Goal: Information Seeking & Learning: Learn about a topic

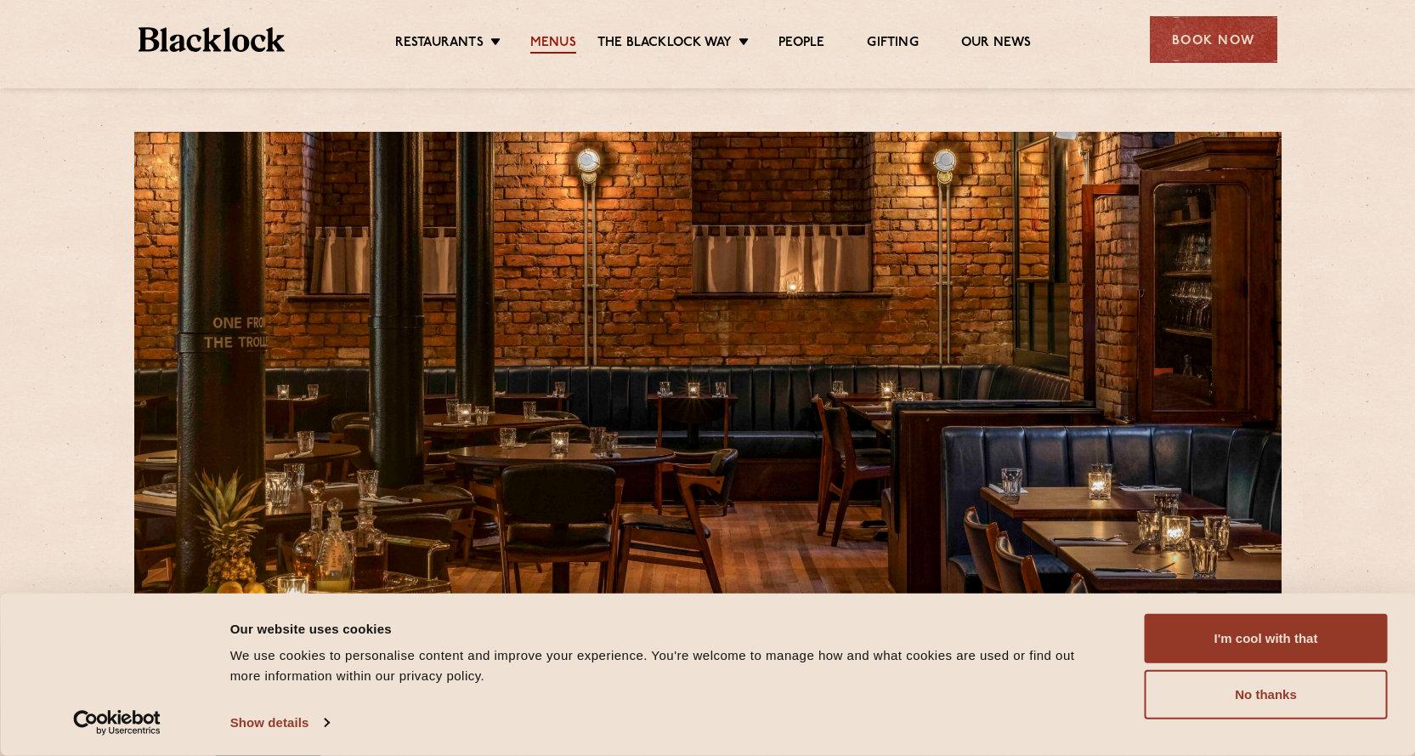
click at [559, 41] on link "Menus" at bounding box center [553, 44] width 46 height 19
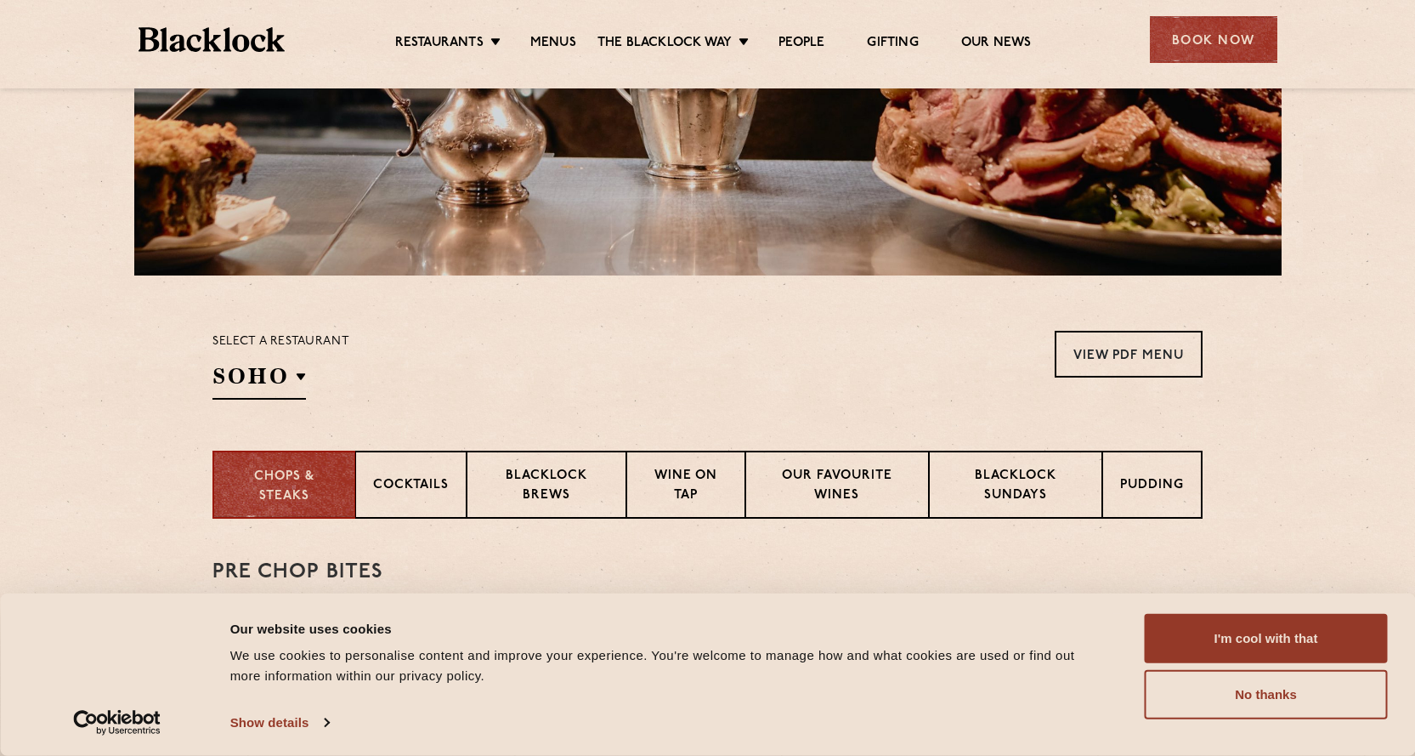
scroll to position [345, 0]
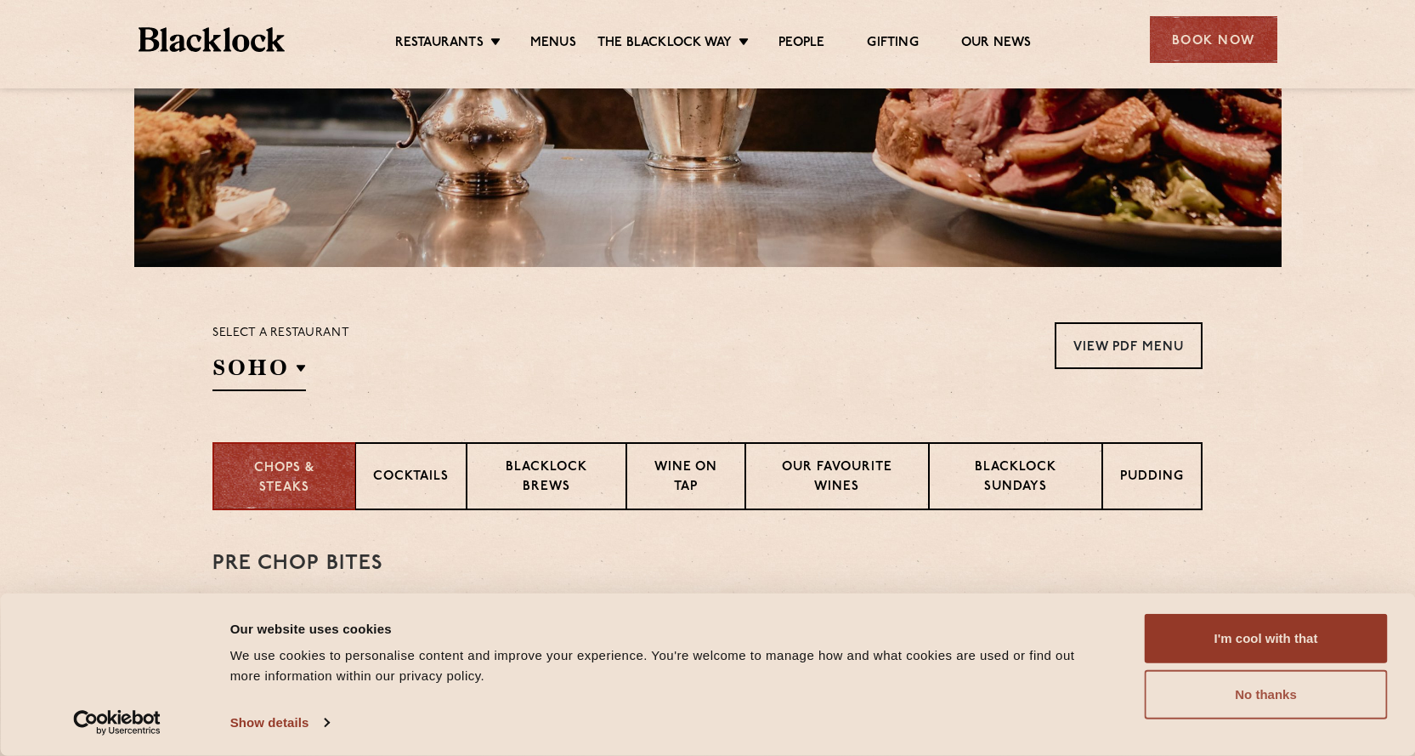
click at [1310, 694] on button "No thanks" at bounding box center [1266, 694] width 243 height 49
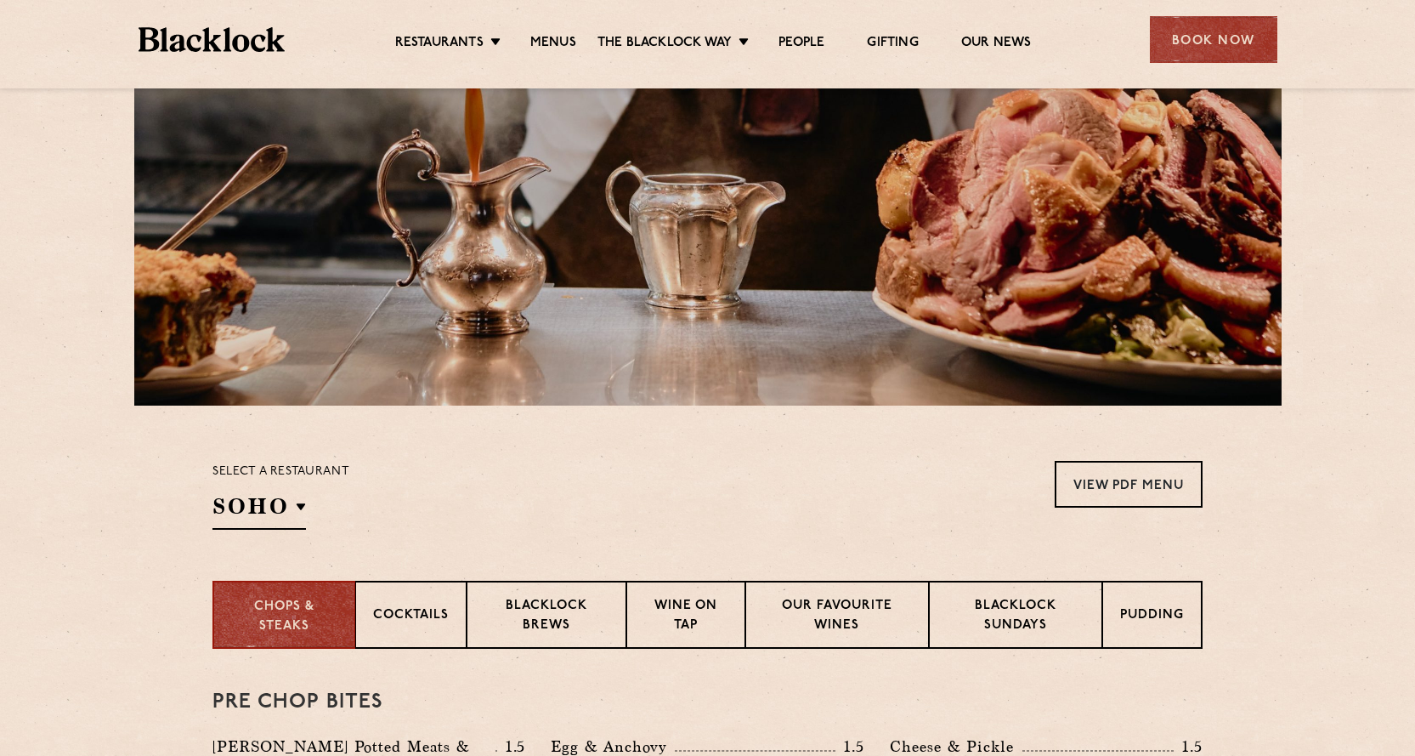
scroll to position [0, 0]
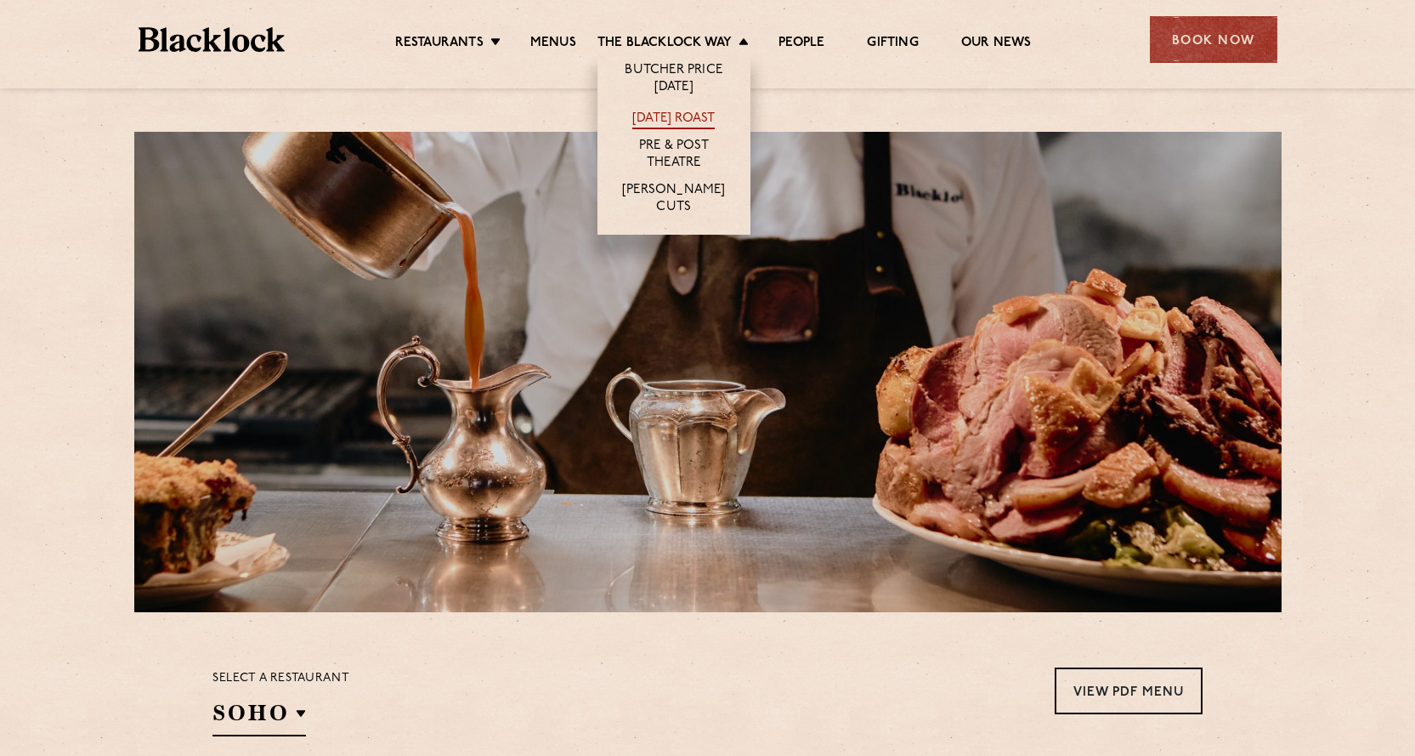
click at [663, 116] on link "[DATE] Roast" at bounding box center [673, 119] width 82 height 19
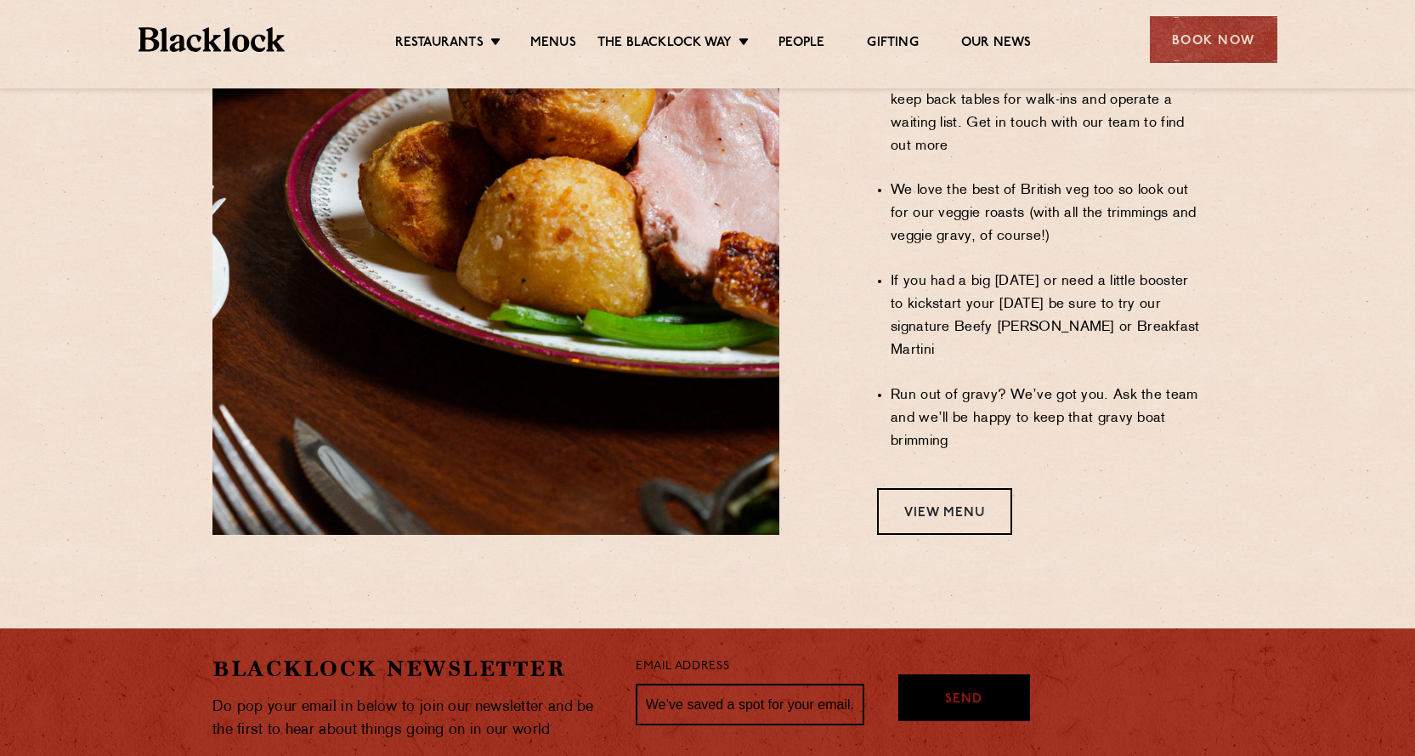
scroll to position [1369, 0]
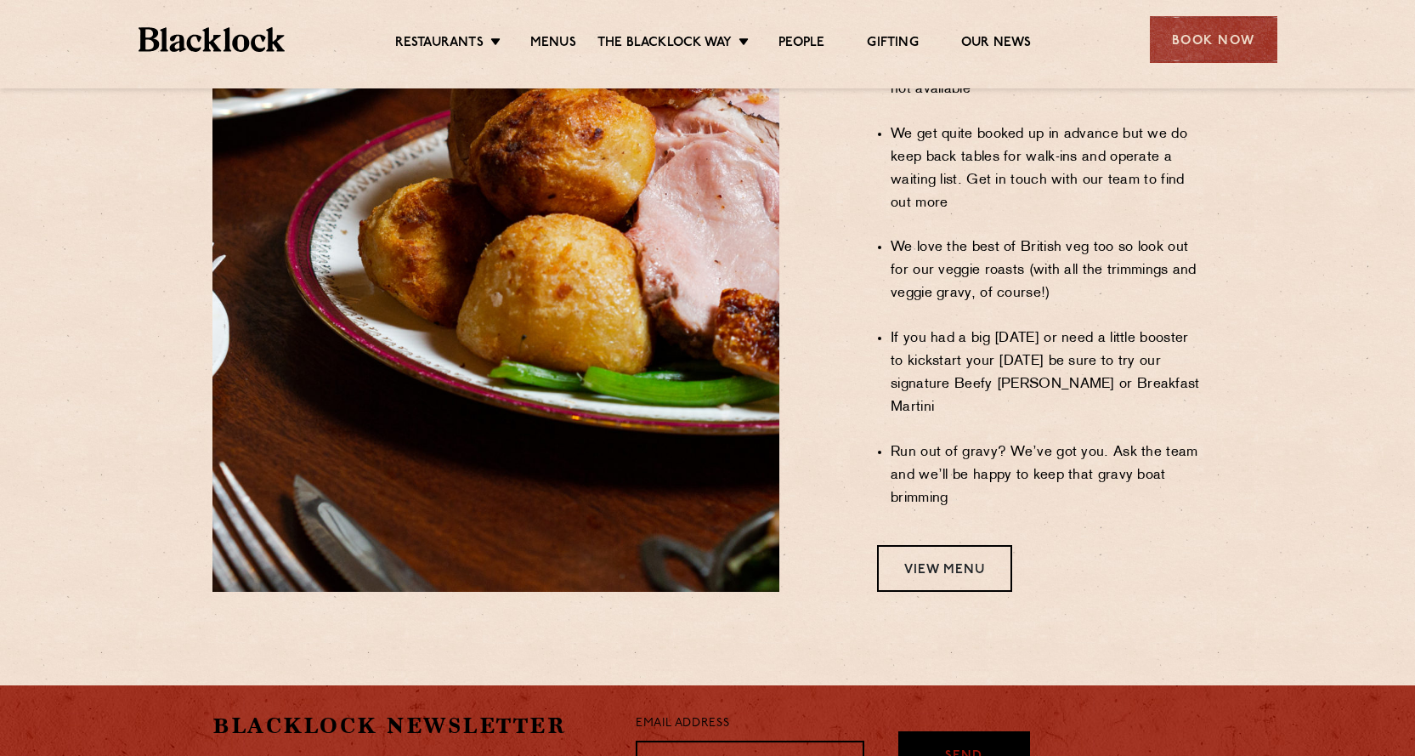
drag, startPoint x: 1405, startPoint y: 473, endPoint x: 1427, endPoint y: 318, distance: 156.3
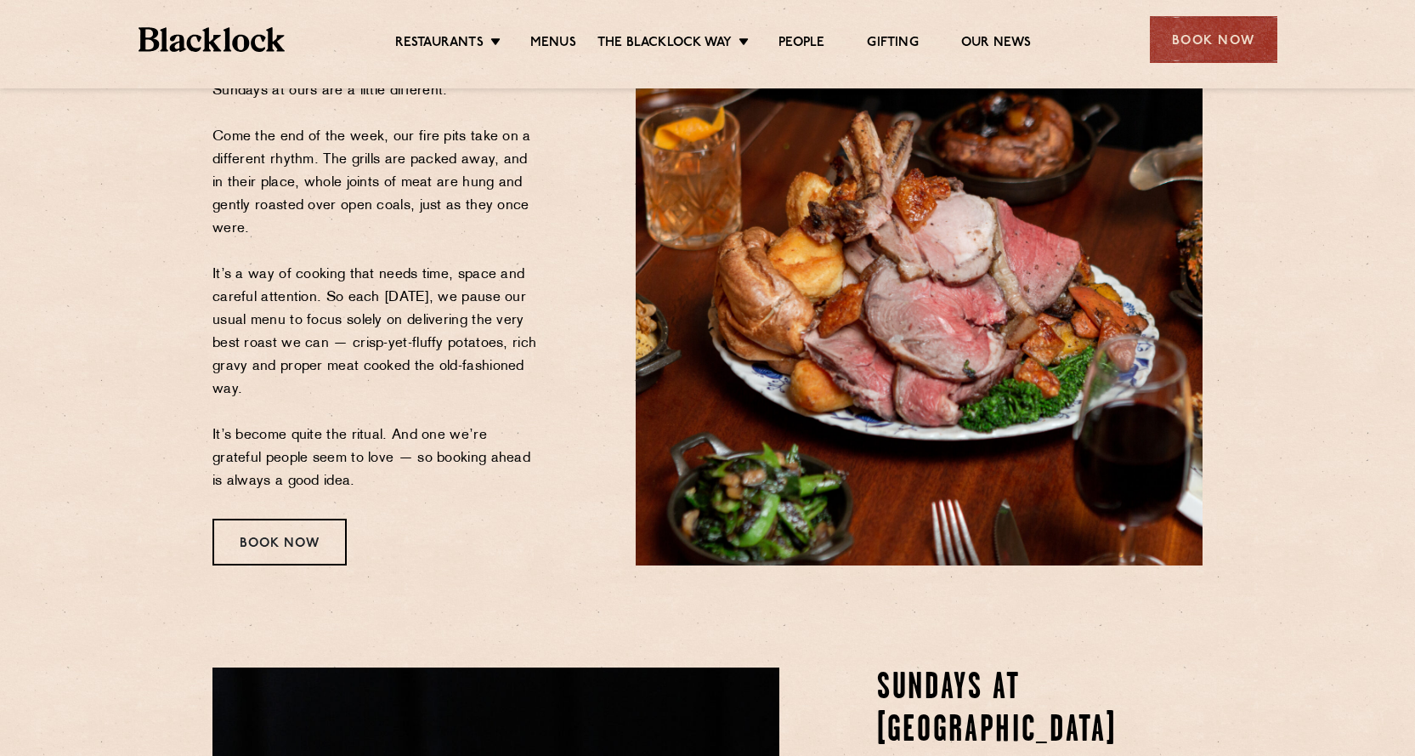
scroll to position [0, 0]
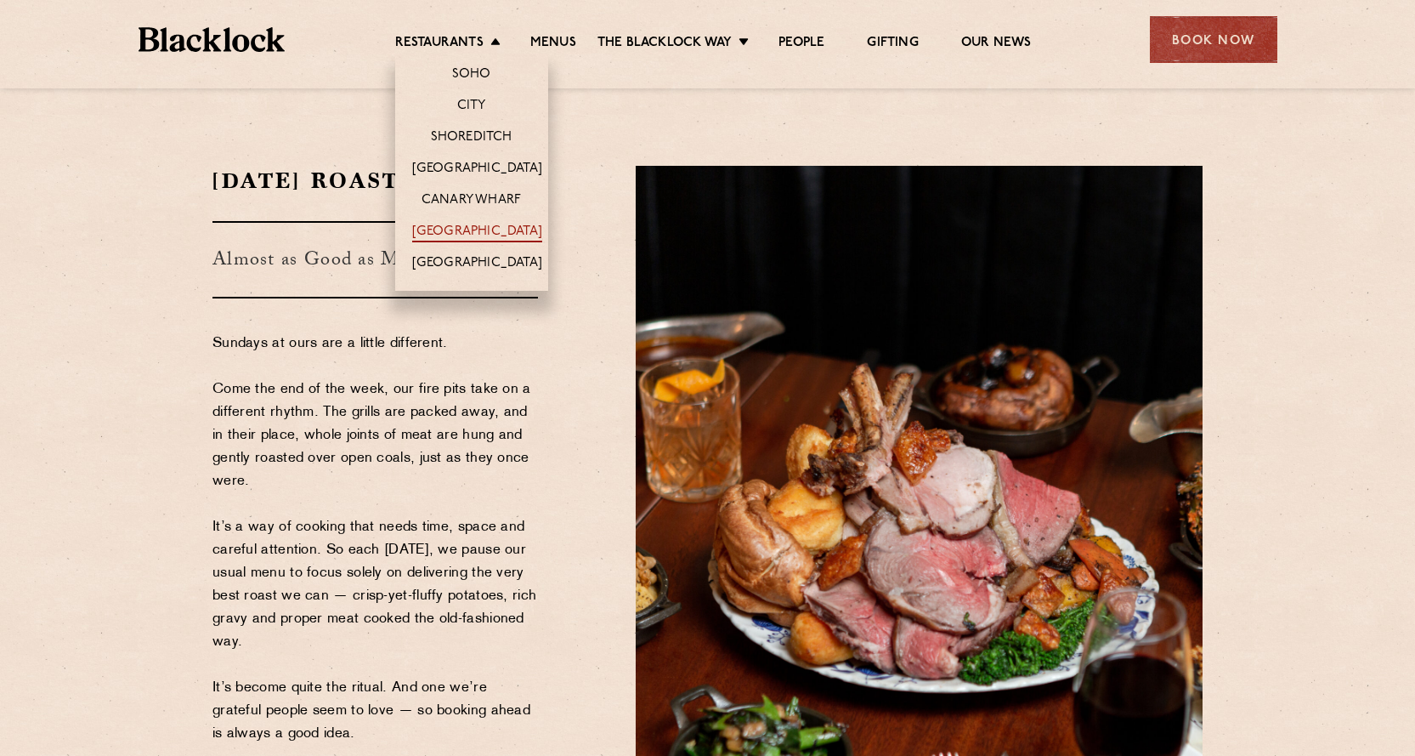
click at [453, 225] on link "[GEOGRAPHIC_DATA]" at bounding box center [477, 233] width 130 height 19
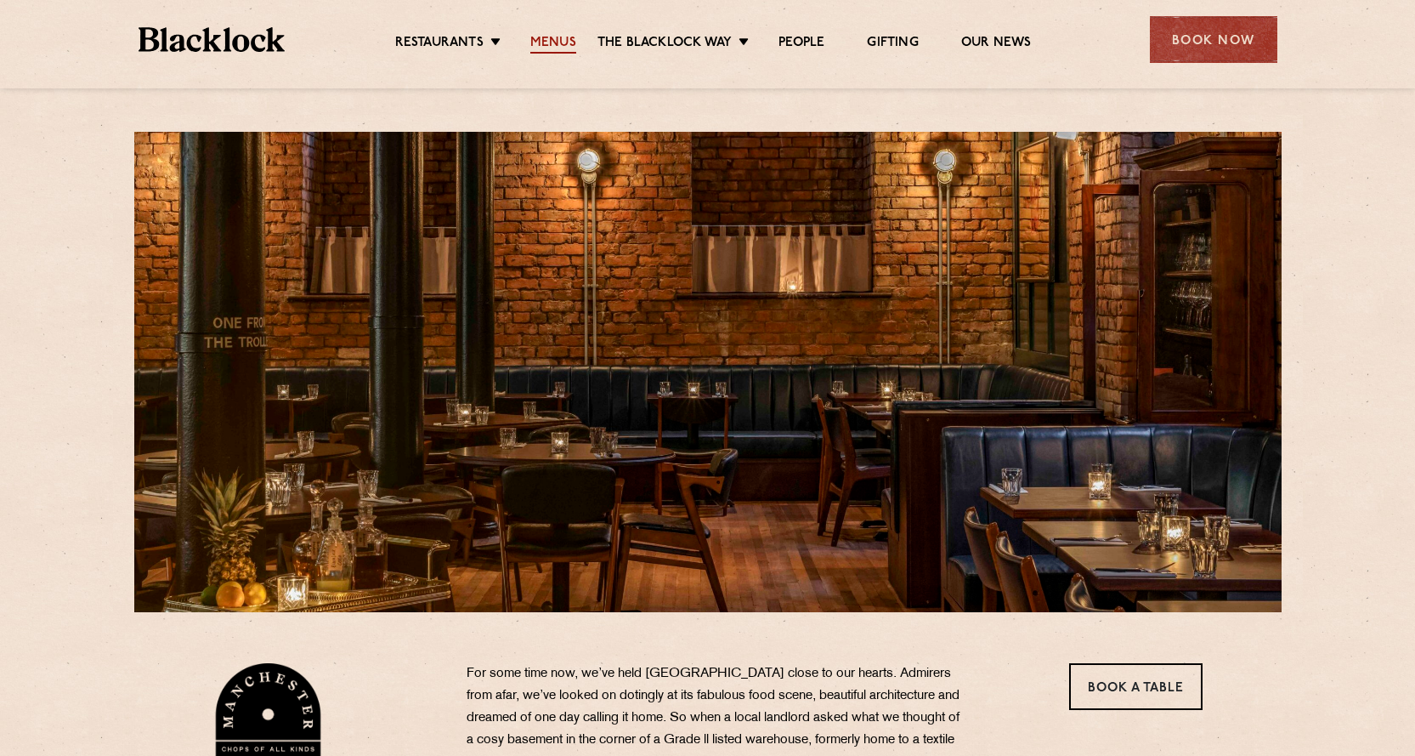
click at [552, 35] on link "Menus" at bounding box center [553, 44] width 46 height 19
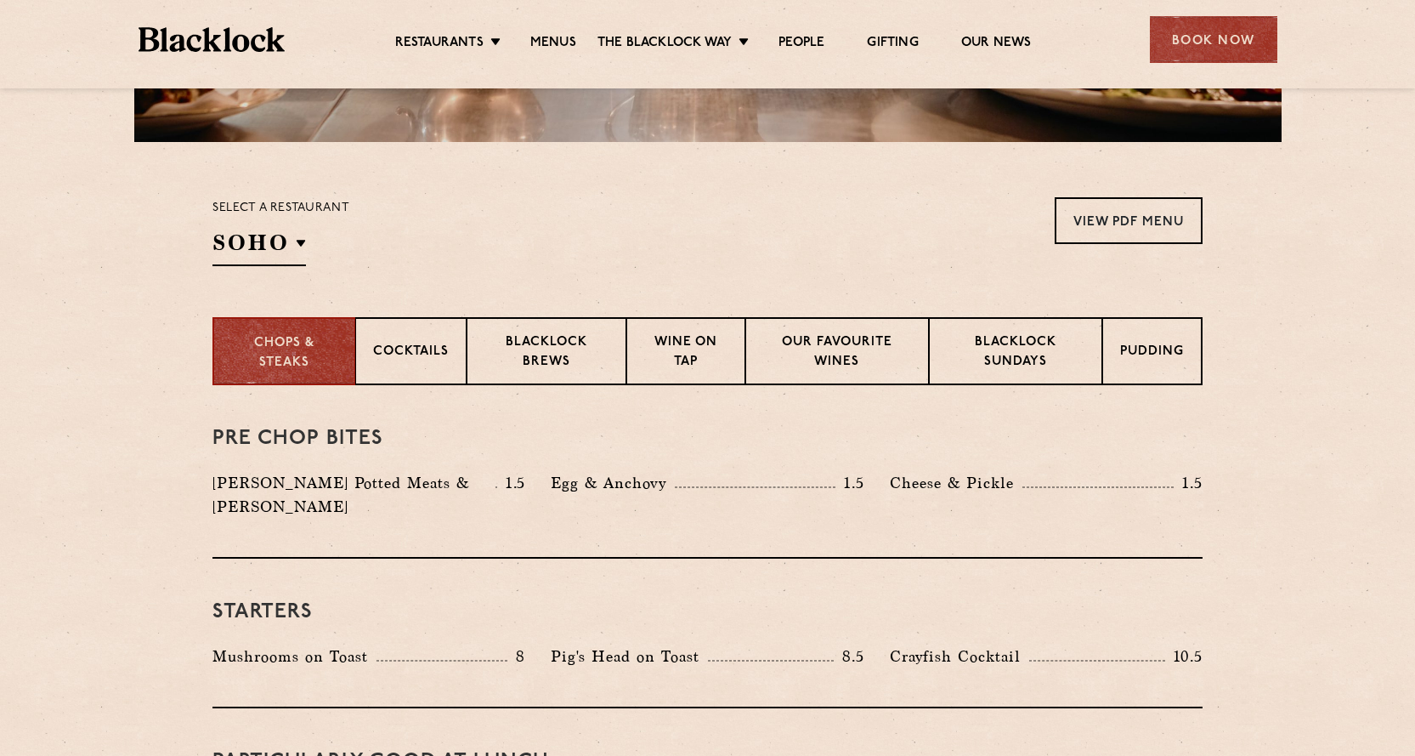
scroll to position [474, 0]
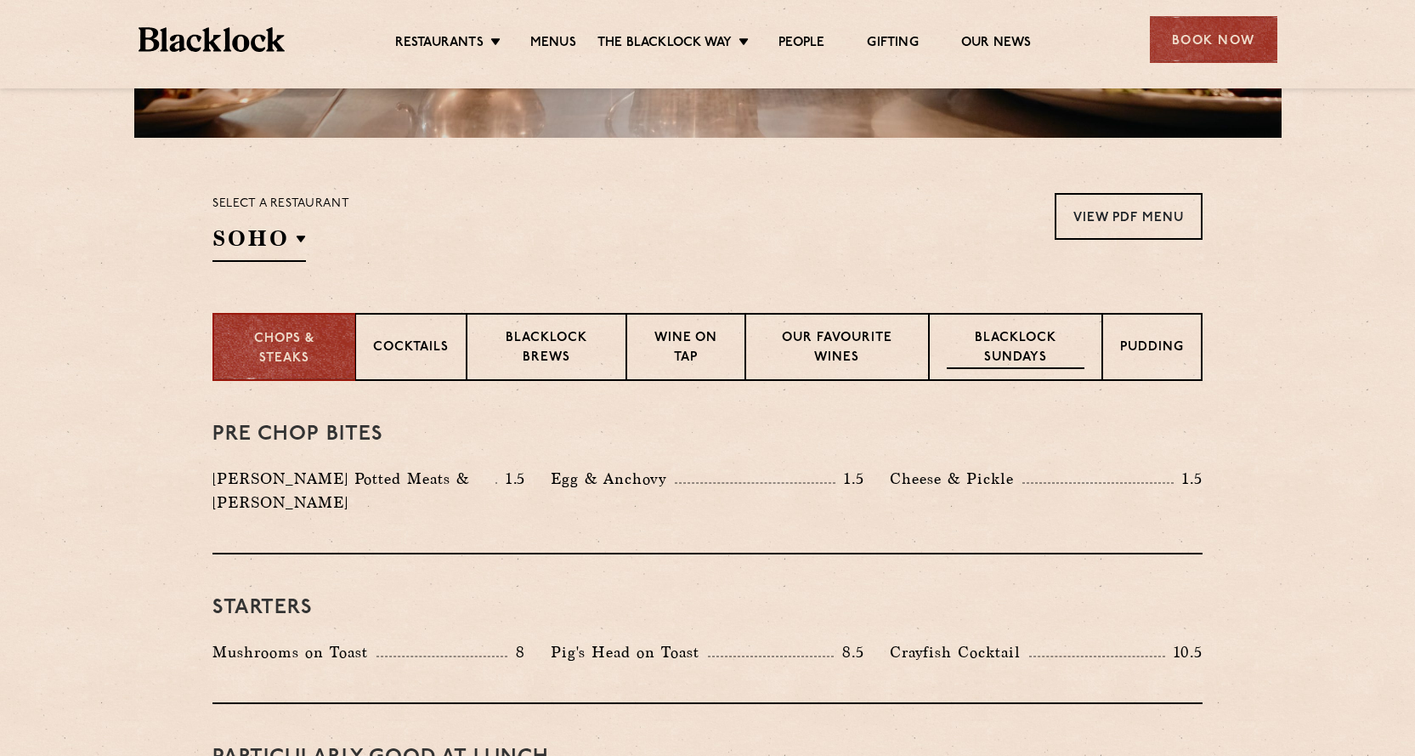
click at [1056, 330] on p "Blacklock Sundays" at bounding box center [1016, 349] width 138 height 40
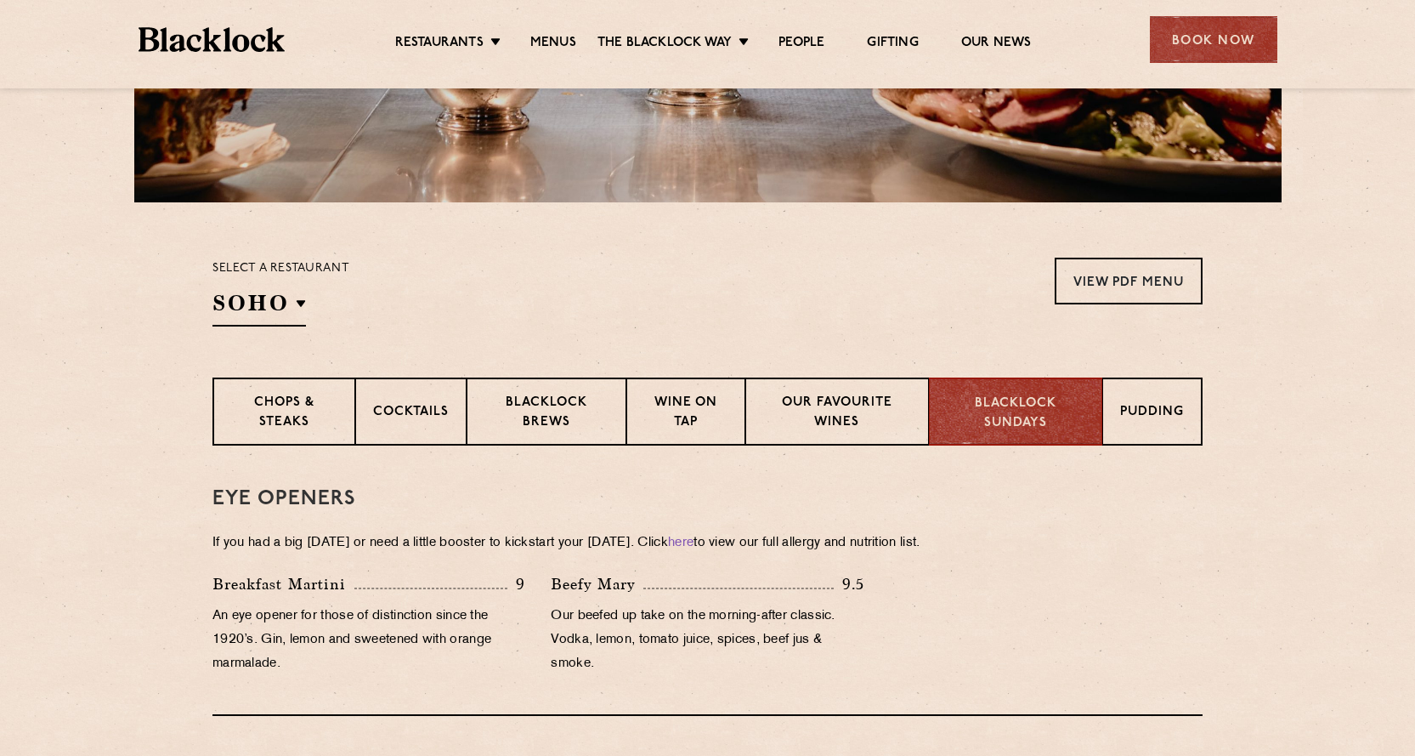
scroll to position [357, 0]
